Goal: Task Accomplishment & Management: Use online tool/utility

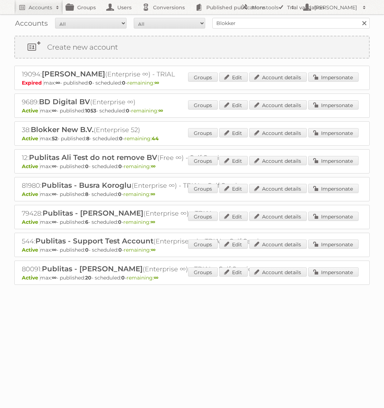
click at [224, 21] on input "Blokker" at bounding box center [290, 23] width 157 height 11
type input "Etos"
click at [358, 18] on input "Search" at bounding box center [363, 23] width 11 height 11
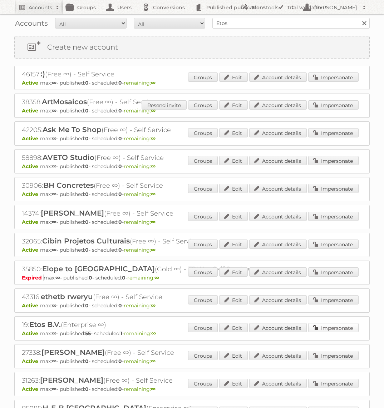
click at [308, 326] on link "Impersonate" at bounding box center [333, 327] width 50 height 9
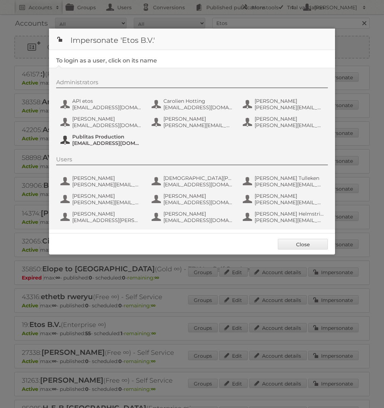
click at [127, 141] on span "fs+etos@publitas.com" at bounding box center [106, 143] width 69 height 6
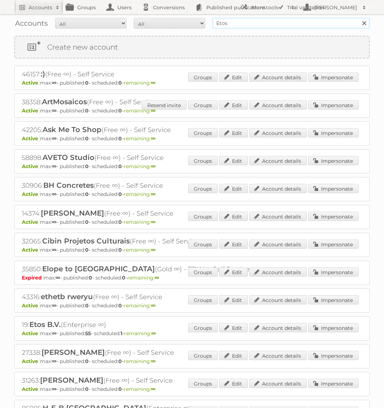
click at [274, 21] on input "Etos" at bounding box center [290, 23] width 157 height 11
type input "AS Watson"
click at [358, 18] on input "Search" at bounding box center [363, 23] width 11 height 11
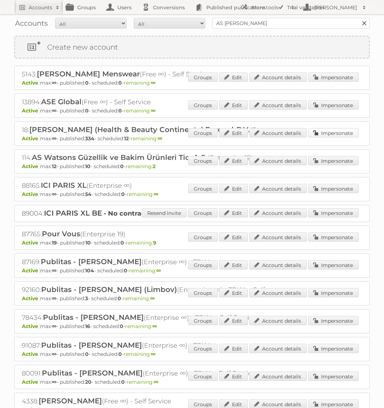
click at [321, 132] on link "Impersonate" at bounding box center [333, 132] width 50 height 9
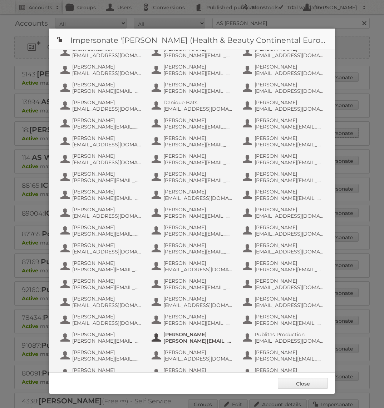
scroll to position [203, 0]
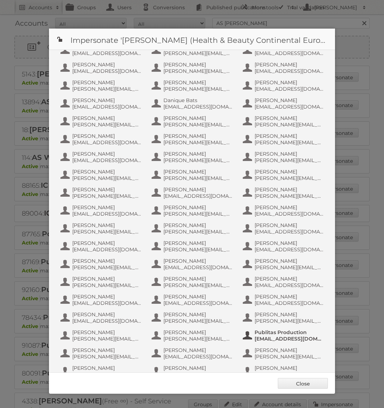
click at [280, 337] on span "info+aswatson-production@publitas.com" at bounding box center [288, 339] width 69 height 6
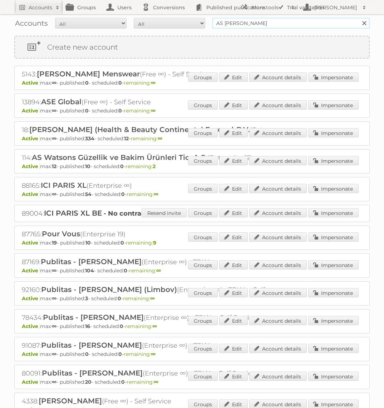
click at [264, 25] on input "AS Watson" at bounding box center [290, 23] width 157 height 11
type input "GMMA"
click at [358, 18] on input "Search" at bounding box center [363, 23] width 11 height 11
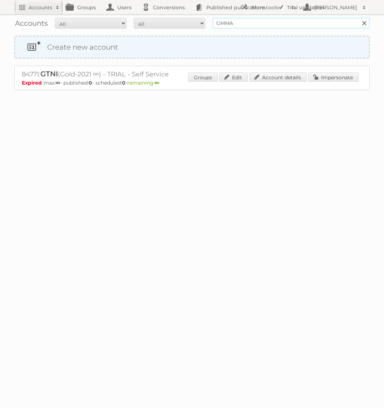
drag, startPoint x: 219, startPoint y: 22, endPoint x: 219, endPoint y: 38, distance: 16.1
click at [219, 22] on input "GMMA" at bounding box center [290, 23] width 157 height 11
type input "GAMMA"
click at [358, 18] on input "Search" at bounding box center [363, 23] width 11 height 11
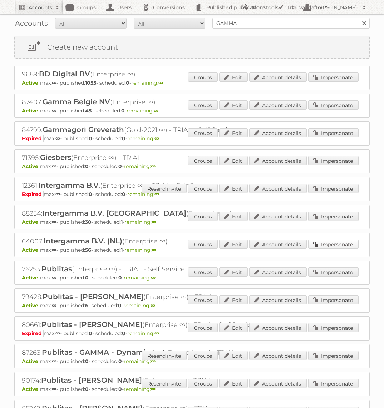
click at [327, 245] on link "Impersonate" at bounding box center [333, 244] width 50 height 9
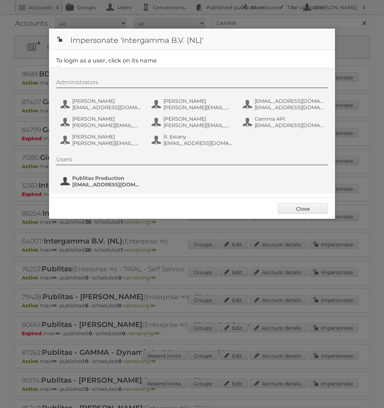
click at [108, 185] on span "[EMAIL_ADDRESS][DOMAIN_NAME]" at bounding box center [106, 184] width 69 height 6
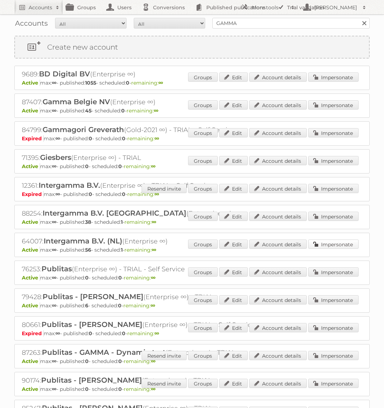
click at [348, 243] on link "Impersonate" at bounding box center [333, 244] width 50 height 9
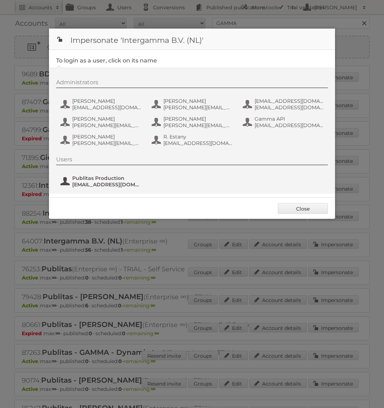
click at [119, 188] on button "Publitas Production [EMAIL_ADDRESS][DOMAIN_NAME]" at bounding box center [102, 181] width 84 height 14
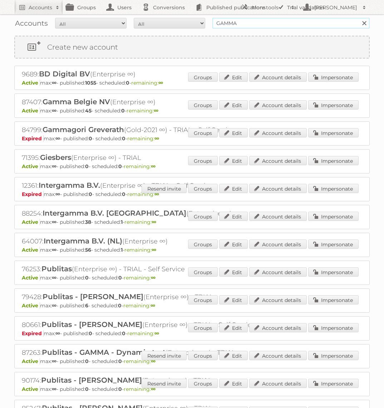
click at [304, 24] on input "GAMMA" at bounding box center [290, 23] width 157 height 11
type input "Praxis"
click at [358, 18] on input "Search" at bounding box center [363, 23] width 11 height 11
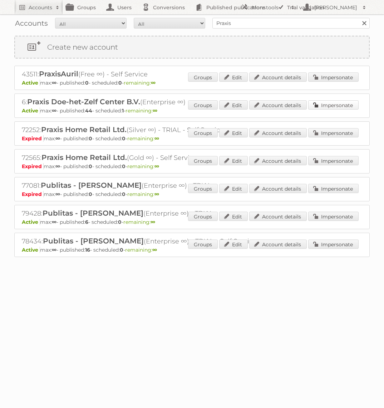
click at [323, 106] on link "Impersonate" at bounding box center [333, 104] width 50 height 9
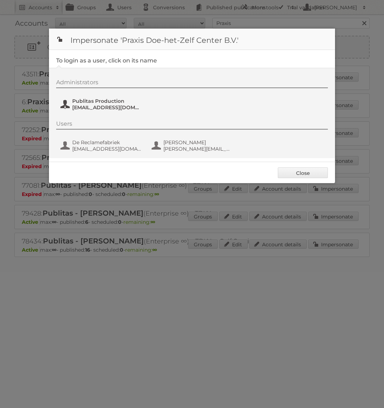
click at [127, 106] on span "[EMAIL_ADDRESS][DOMAIN_NAME]" at bounding box center [106, 107] width 69 height 6
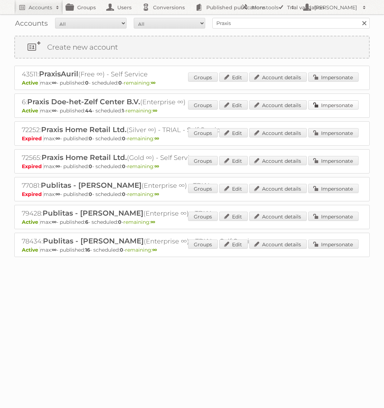
click at [328, 106] on link "Impersonate" at bounding box center [333, 104] width 50 height 9
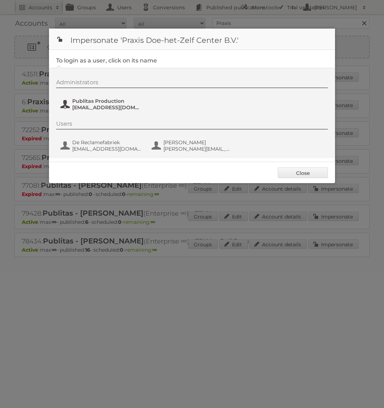
click at [110, 108] on span "fs+praxis@publitas.com" at bounding box center [106, 107] width 69 height 6
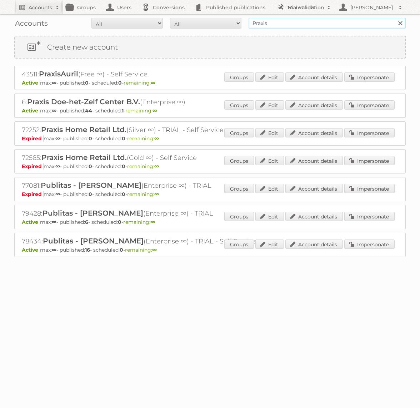
click at [292, 22] on input "Praxis" at bounding box center [327, 23] width 157 height 11
type input "KARWEI"
click at [383, 18] on input "Search" at bounding box center [400, 23] width 11 height 11
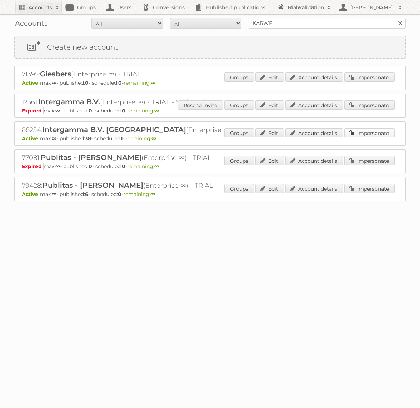
click at [371, 134] on link "Impersonate" at bounding box center [369, 132] width 50 height 9
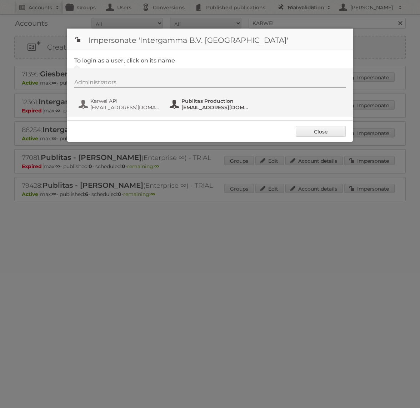
click at [210, 98] on span "Publitas Production" at bounding box center [215, 101] width 69 height 6
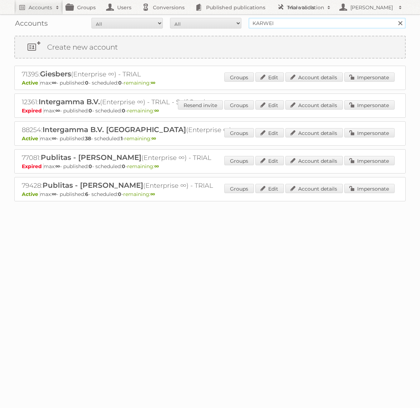
click at [309, 22] on input "KARWEI" at bounding box center [327, 23] width 157 height 11
type input "Kruidvat"
click at [395, 18] on input "Search" at bounding box center [400, 23] width 11 height 11
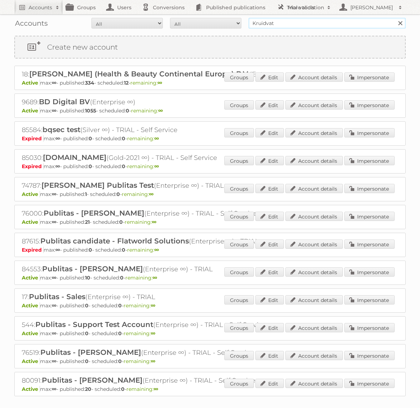
click at [279, 28] on input "Kruidvat" at bounding box center [327, 23] width 157 height 11
click at [358, 73] on link "Impersonate" at bounding box center [369, 77] width 50 height 9
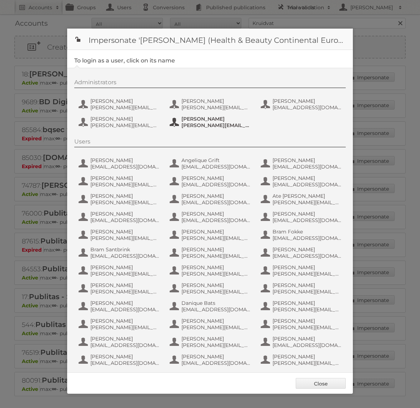
click at [200, 118] on span "[PERSON_NAME]" at bounding box center [215, 119] width 69 height 6
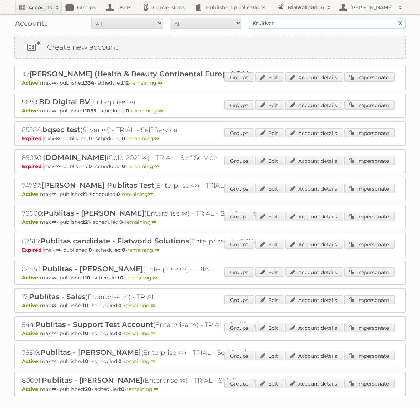
click at [264, 19] on input "Kruidvat" at bounding box center [327, 23] width 157 height 11
type input "Bauhaus"
click at [395, 18] on input "Search" at bounding box center [400, 23] width 11 height 11
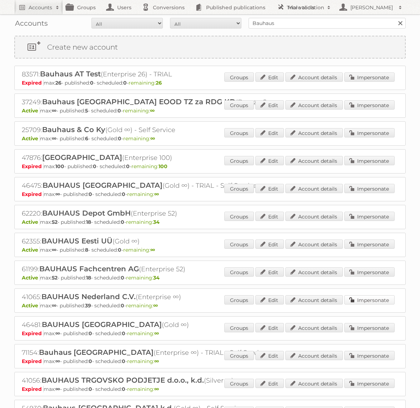
click at [385, 295] on link "Impersonate" at bounding box center [369, 299] width 50 height 9
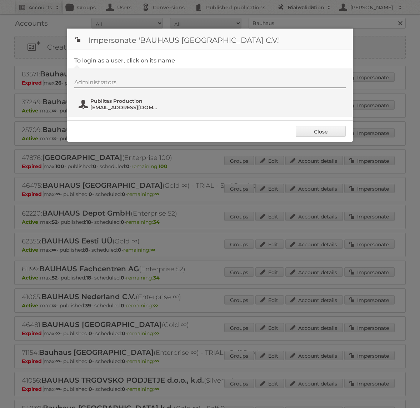
click at [129, 105] on span "[EMAIL_ADDRESS][DOMAIN_NAME]" at bounding box center [124, 107] width 69 height 6
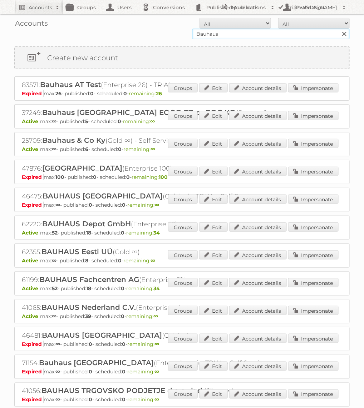
click at [256, 33] on input "Bauhaus" at bounding box center [270, 34] width 157 height 11
type input "GAMMA"
click at [338, 29] on input "Search" at bounding box center [343, 34] width 11 height 11
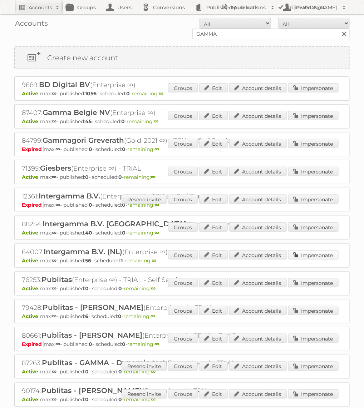
click at [316, 252] on link "Impersonate" at bounding box center [313, 254] width 50 height 9
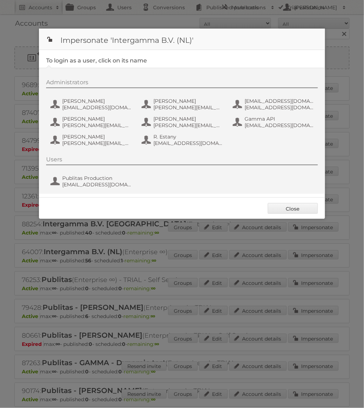
click at [99, 172] on div "Users Publitas Production [EMAIL_ADDRESS][DOMAIN_NAME]" at bounding box center [185, 173] width 279 height 34
click at [104, 184] on span "fs+gamma@publitas.com" at bounding box center [96, 184] width 69 height 6
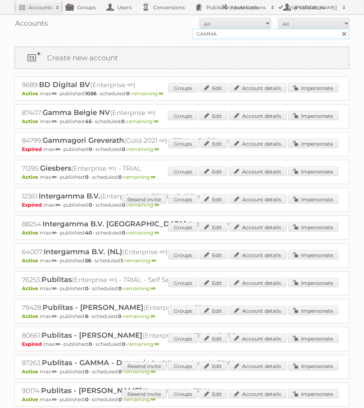
click at [213, 35] on input "GAMMA" at bounding box center [270, 34] width 157 height 11
click at [164, 29] on form "All Active Expired Pending All Paid Trials Self service GAMMA Search" at bounding box center [181, 28] width 335 height 21
click at [306, 220] on div "88254: Intergamma B.V. Karwei (Enterprise ∞) Active max: ∞ - published: 40 - sc…" at bounding box center [181, 228] width 335 height 24
click at [303, 223] on link "Impersonate" at bounding box center [313, 227] width 50 height 9
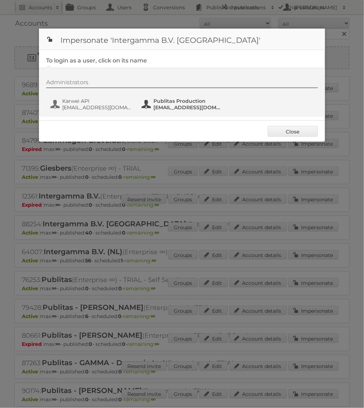
click at [187, 103] on span "Publitas Production" at bounding box center [187, 101] width 69 height 6
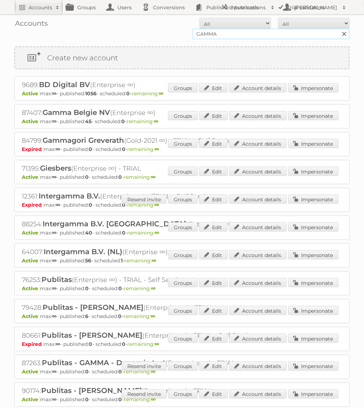
click at [220, 33] on input "GAMMA" at bounding box center [270, 34] width 157 height 11
type input "Holland & Barrett"
click at [338, 29] on input "Search" at bounding box center [343, 34] width 11 height 11
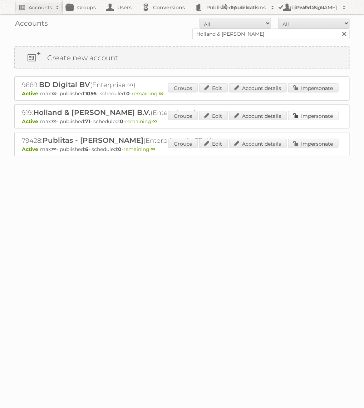
click at [304, 113] on link "Impersonate" at bounding box center [313, 115] width 50 height 9
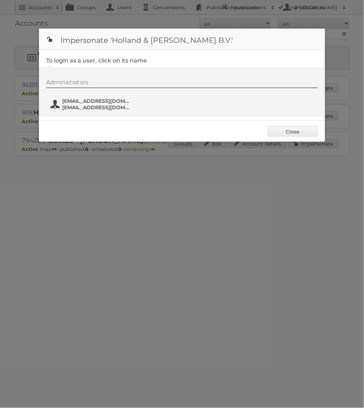
click at [89, 101] on span "fs+hollandbarrett@publitas.com" at bounding box center [96, 101] width 69 height 6
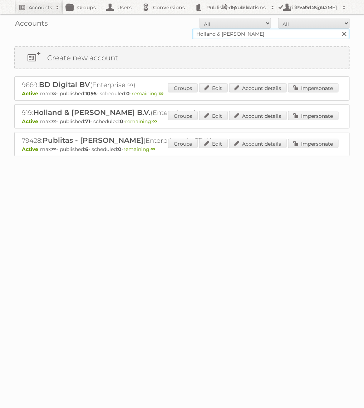
click at [233, 35] on input "Holland & Barrett" at bounding box center [270, 34] width 157 height 11
type input "Praxis"
click at [338, 29] on input "Search" at bounding box center [343, 34] width 11 height 11
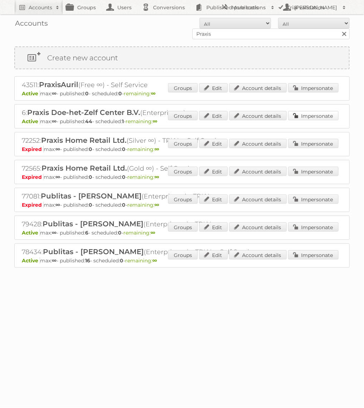
click at [328, 114] on link "Impersonate" at bounding box center [313, 115] width 50 height 9
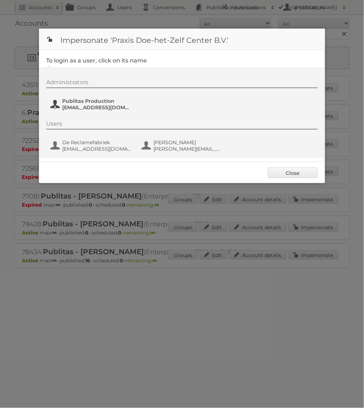
click at [103, 105] on span "[EMAIL_ADDRESS][DOMAIN_NAME]" at bounding box center [96, 107] width 69 height 6
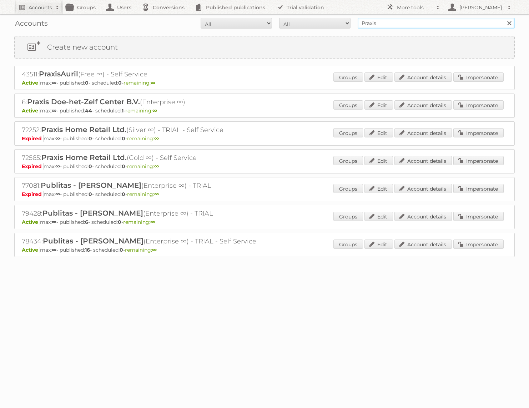
click at [363, 20] on input "Praxis" at bounding box center [436, 23] width 157 height 11
type input "Bauhaus"
click at [363, 18] on input "Search" at bounding box center [509, 23] width 11 height 11
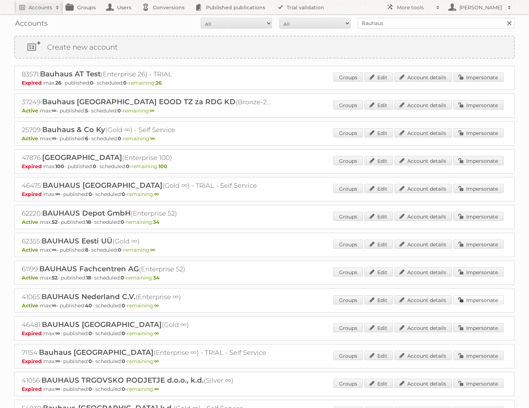
click at [499, 295] on link "Impersonate" at bounding box center [479, 299] width 50 height 9
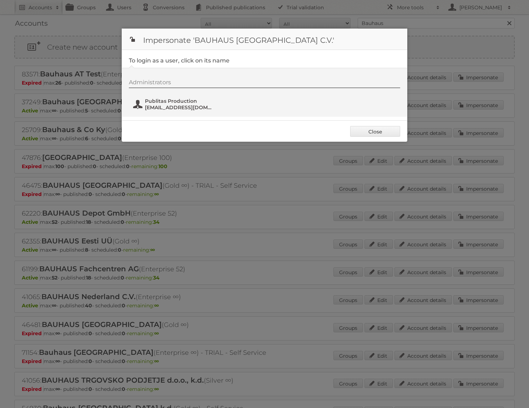
click at [194, 109] on span "fs+bauhaus@publitas.com" at bounding box center [179, 107] width 69 height 6
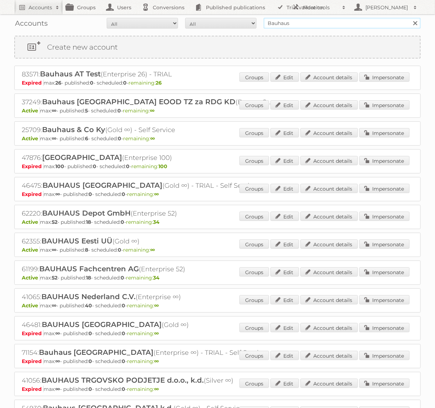
click at [321, 24] on input "Bauhaus" at bounding box center [342, 23] width 157 height 11
type input "Brico"
click at [410, 18] on input "Search" at bounding box center [415, 23] width 11 height 11
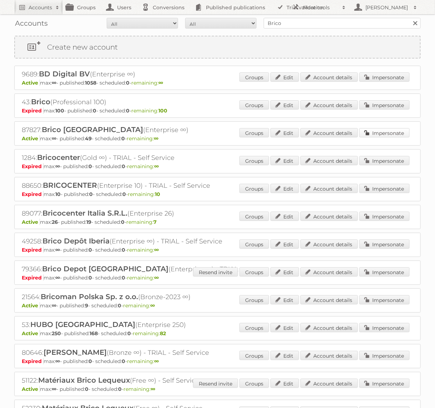
click at [389, 132] on link "Impersonate" at bounding box center [385, 132] width 50 height 9
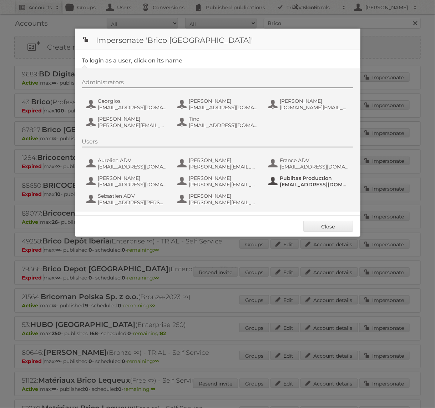
click at [309, 186] on span "[EMAIL_ADDRESS][DOMAIN_NAME]" at bounding box center [314, 184] width 69 height 6
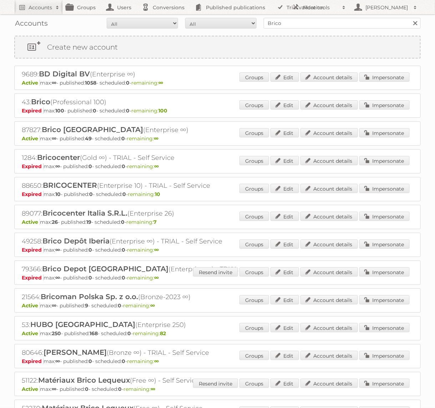
click at [398, 137] on div "Groups Edit Account details Impersonate" at bounding box center [325, 133] width 170 height 11
click at [398, 132] on link "Impersonate" at bounding box center [385, 132] width 50 height 9
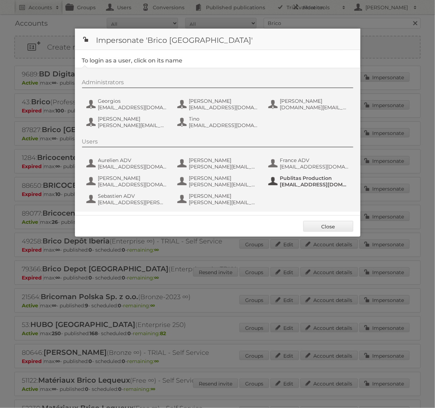
click at [320, 181] on span "[EMAIL_ADDRESS][DOMAIN_NAME]" at bounding box center [314, 184] width 69 height 6
